Goal: Information Seeking & Learning: Check status

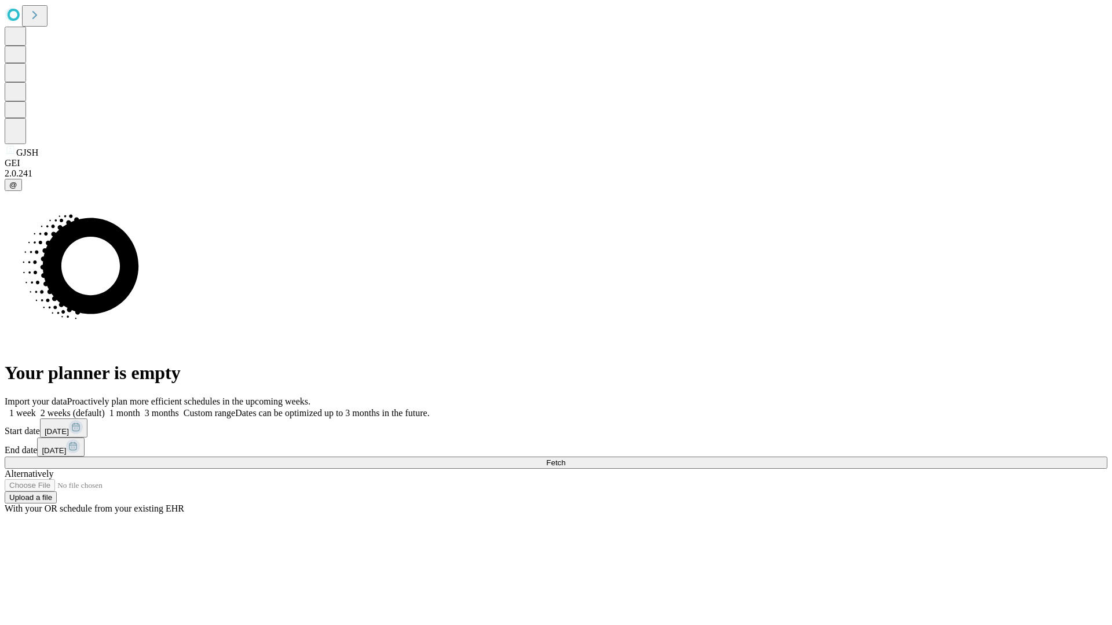
click at [565, 459] on span "Fetch" at bounding box center [555, 463] width 19 height 9
